Goal: Information Seeking & Learning: Learn about a topic

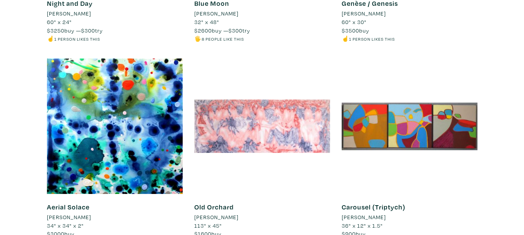
scroll to position [504, 0]
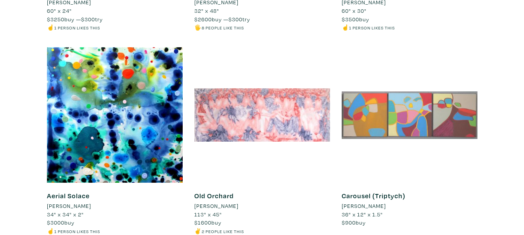
click at [390, 116] on div at bounding box center [410, 115] width 136 height 136
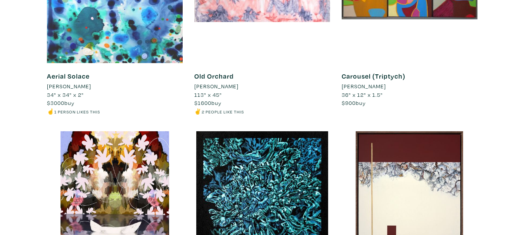
scroll to position [737, 0]
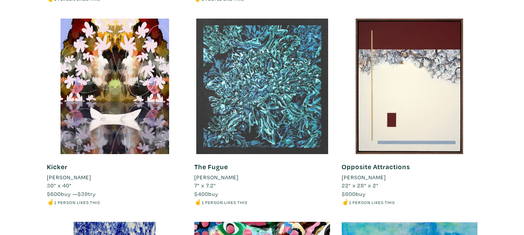
click at [227, 88] on div at bounding box center [262, 87] width 136 height 136
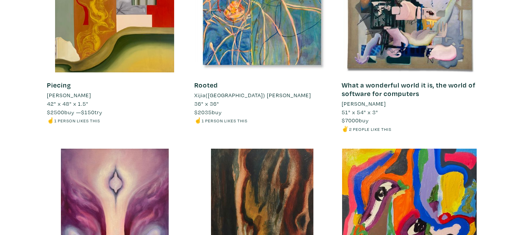
scroll to position [3878, 0]
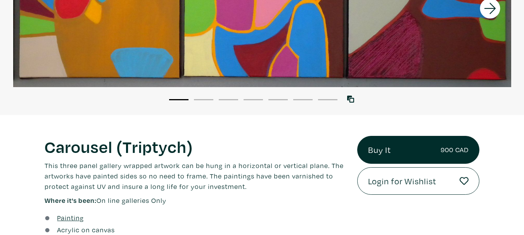
scroll to position [155, 0]
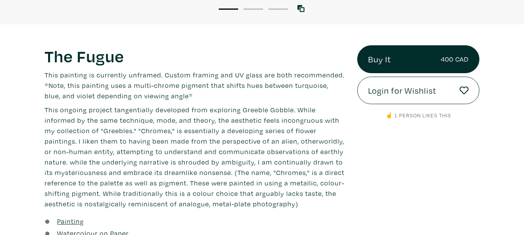
scroll to position [271, 0]
